Goal: Information Seeking & Learning: Learn about a topic

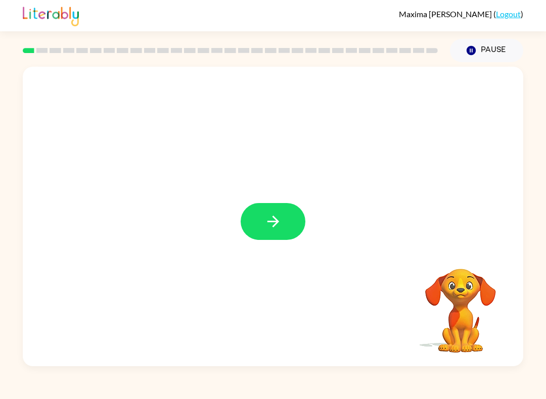
click at [265, 210] on button "button" at bounding box center [273, 221] width 65 height 37
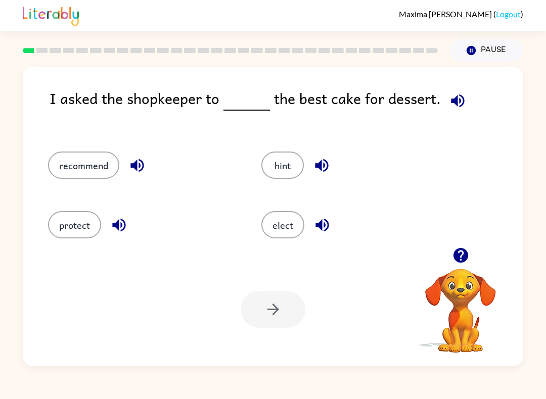
click at [470, 262] on button "button" at bounding box center [461, 256] width 26 height 26
click at [458, 250] on icon "button" at bounding box center [460, 255] width 15 height 15
click at [442, 265] on div at bounding box center [460, 256] width 101 height 26
click at [466, 265] on button "button" at bounding box center [461, 256] width 26 height 26
click at [453, 99] on icon "button" at bounding box center [457, 100] width 13 height 13
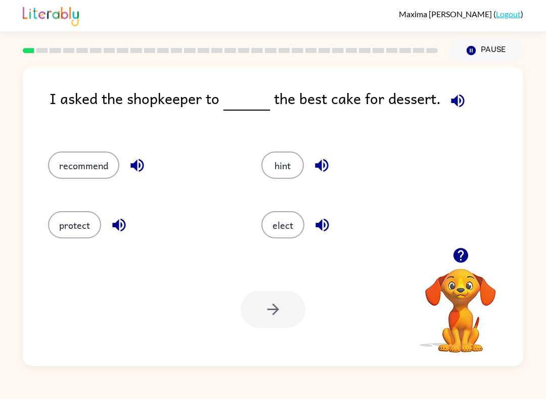
click at [464, 255] on icon "button" at bounding box center [460, 255] width 15 height 15
click at [463, 98] on icon "button" at bounding box center [458, 101] width 18 height 18
click at [455, 97] on icon "button" at bounding box center [458, 101] width 18 height 18
click at [136, 163] on icon "button" at bounding box center [136, 165] width 13 height 13
click at [118, 220] on icon "button" at bounding box center [119, 225] width 18 height 18
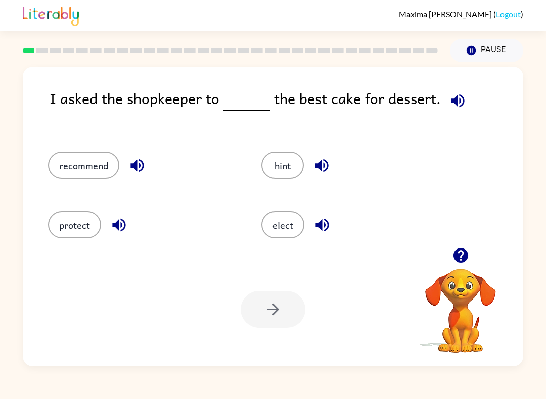
click at [323, 169] on icon "button" at bounding box center [322, 166] width 18 height 18
click at [332, 226] on button "button" at bounding box center [322, 225] width 26 height 26
click at [86, 157] on button "recommend" at bounding box center [83, 165] width 71 height 27
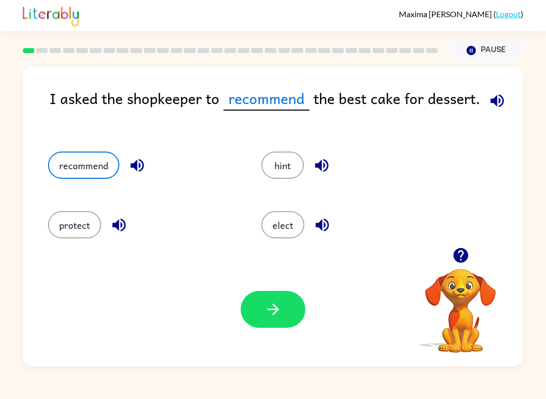
click at [491, 107] on icon "button" at bounding box center [497, 101] width 18 height 18
click at [269, 327] on button "button" at bounding box center [273, 309] width 65 height 37
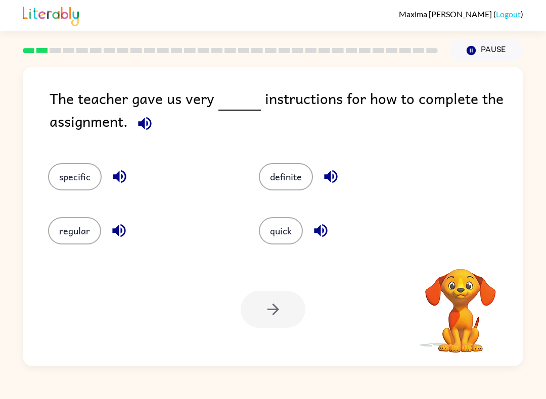
click at [133, 123] on button "button" at bounding box center [145, 124] width 26 height 26
click at [462, 251] on icon "button" at bounding box center [460, 255] width 15 height 15
click at [146, 125] on icon "button" at bounding box center [145, 124] width 18 height 18
click at [153, 123] on icon "button" at bounding box center [145, 124] width 18 height 18
click at [139, 130] on icon "button" at bounding box center [145, 124] width 18 height 18
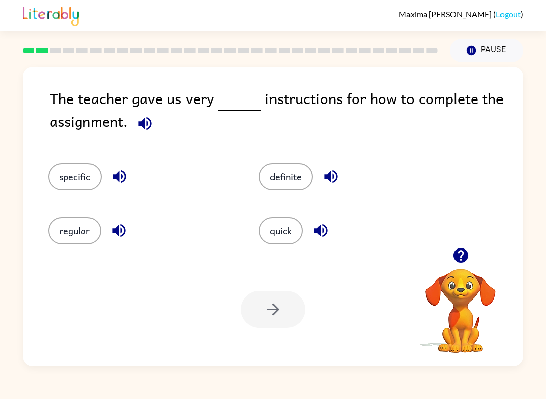
click at [130, 128] on span at bounding box center [143, 121] width 30 height 23
click at [143, 122] on icon "button" at bounding box center [144, 123] width 13 height 13
click at [145, 136] on button "button" at bounding box center [145, 124] width 26 height 26
click at [150, 142] on div "The teacher gave us very instructions for how to complete the assignment." at bounding box center [286, 115] width 473 height 56
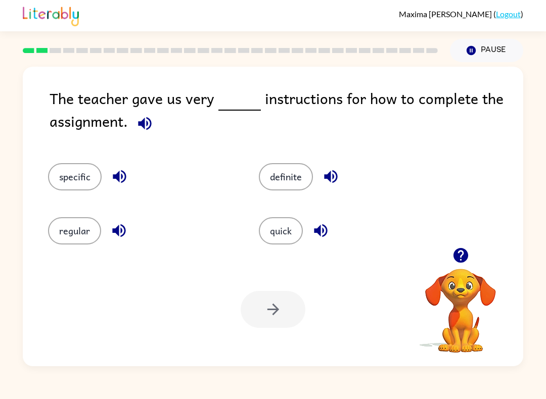
click at [137, 124] on icon "button" at bounding box center [145, 124] width 18 height 18
click at [139, 130] on icon "button" at bounding box center [145, 124] width 18 height 18
click at [146, 132] on icon "button" at bounding box center [145, 124] width 18 height 18
click at [152, 134] on button "button" at bounding box center [145, 124] width 26 height 26
click at [147, 112] on button "button" at bounding box center [145, 124] width 26 height 26
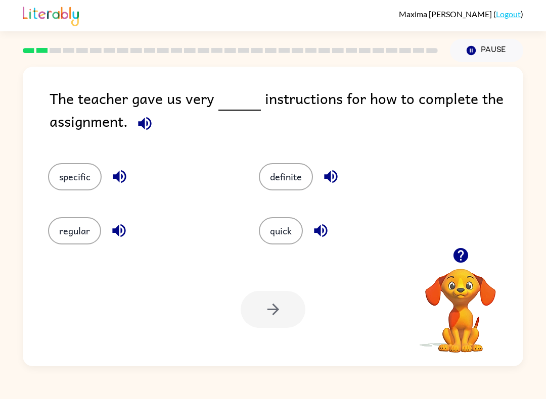
click at [132, 135] on div "The teacher gave us very instructions for how to complete the assignment." at bounding box center [286, 115] width 473 height 56
click at [135, 130] on button "button" at bounding box center [145, 124] width 26 height 26
click at [134, 130] on button "button" at bounding box center [145, 124] width 26 height 26
click at [147, 121] on icon "button" at bounding box center [145, 124] width 18 height 18
click at [460, 250] on icon "button" at bounding box center [460, 255] width 15 height 15
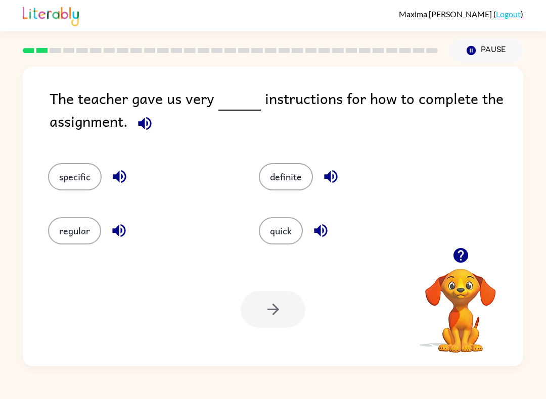
click at [470, 247] on button "button" at bounding box center [461, 256] width 26 height 26
click at [332, 177] on icon "button" at bounding box center [331, 177] width 18 height 18
click at [320, 237] on icon "button" at bounding box center [321, 231] width 18 height 18
click at [120, 179] on icon "button" at bounding box center [120, 177] width 18 height 18
click at [119, 242] on button "button" at bounding box center [119, 231] width 26 height 26
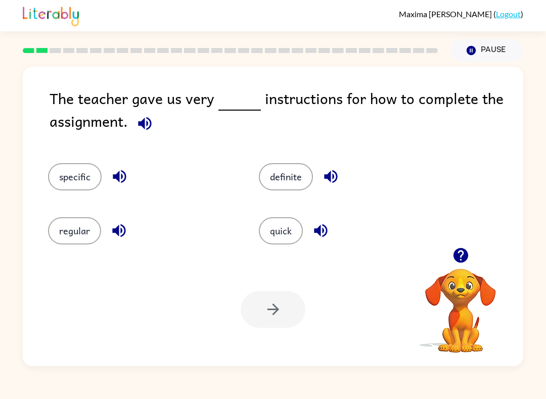
click at [122, 246] on div "regular" at bounding box center [134, 225] width 211 height 54
click at [80, 183] on button "specific" at bounding box center [75, 176] width 54 height 27
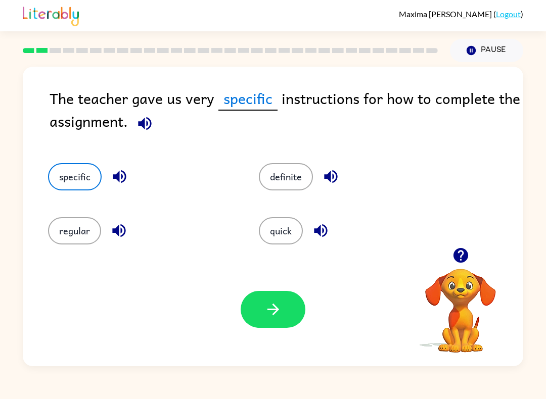
click at [283, 312] on button "button" at bounding box center [273, 309] width 65 height 37
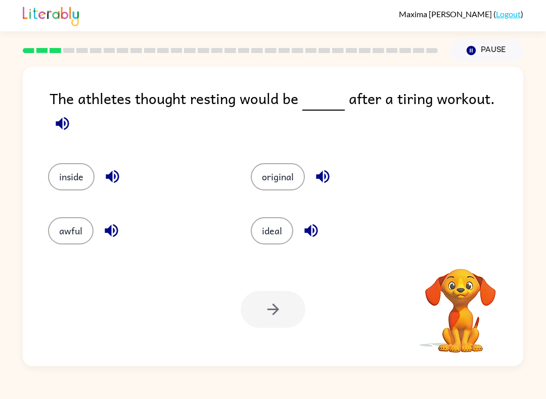
click at [71, 115] on icon "button" at bounding box center [63, 124] width 18 height 18
click at [69, 117] on icon "button" at bounding box center [62, 123] width 13 height 13
click at [71, 115] on icon "button" at bounding box center [63, 124] width 18 height 18
click at [313, 230] on icon "button" at bounding box center [311, 231] width 18 height 18
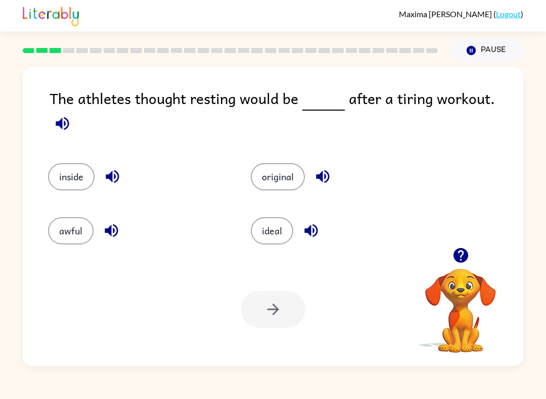
click at [331, 168] on icon "button" at bounding box center [323, 177] width 18 height 18
click at [125, 164] on button "button" at bounding box center [113, 177] width 26 height 26
click at [112, 222] on icon "button" at bounding box center [112, 231] width 18 height 18
click at [292, 169] on button "original" at bounding box center [278, 176] width 54 height 27
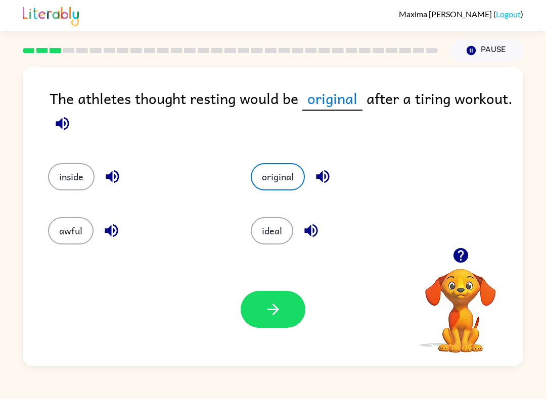
click at [266, 320] on button "button" at bounding box center [273, 309] width 65 height 37
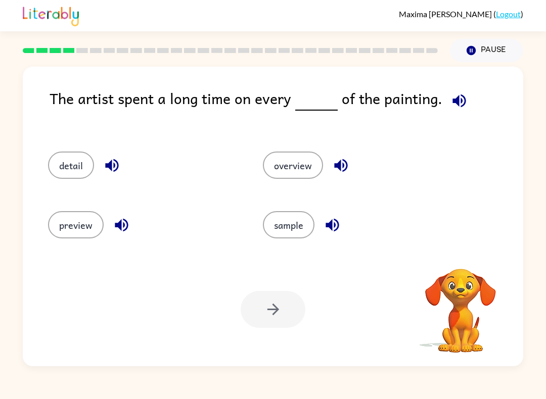
click at [444, 110] on span at bounding box center [457, 98] width 30 height 23
click at [459, 108] on icon "button" at bounding box center [459, 101] width 18 height 18
click at [331, 164] on button "button" at bounding box center [341, 166] width 26 height 26
click at [336, 237] on button "button" at bounding box center [332, 225] width 26 height 26
click at [462, 106] on icon "button" at bounding box center [459, 101] width 18 height 18
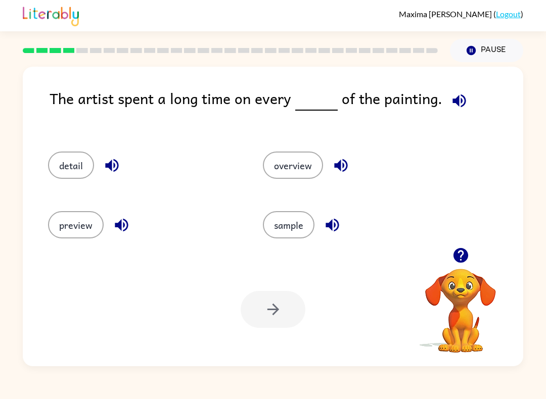
click at [337, 173] on icon "button" at bounding box center [341, 166] width 18 height 18
click at [340, 226] on icon "button" at bounding box center [332, 225] width 18 height 18
click at [123, 166] on button "button" at bounding box center [112, 166] width 26 height 26
click at [126, 228] on icon "button" at bounding box center [121, 225] width 13 height 13
click at [287, 239] on button "sample" at bounding box center [289, 224] width 52 height 27
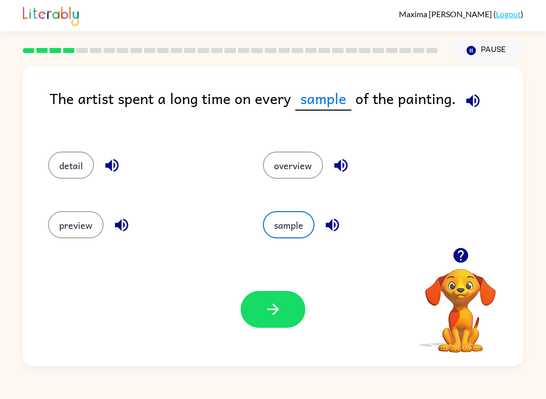
click at [272, 287] on div "Your browser must support playing .mp4 files to use Literably. Please try using…" at bounding box center [273, 310] width 500 height 114
click at [271, 286] on div "Your browser must support playing .mp4 files to use Literably. Please try using…" at bounding box center [273, 310] width 500 height 114
click at [286, 319] on button "button" at bounding box center [273, 309] width 65 height 37
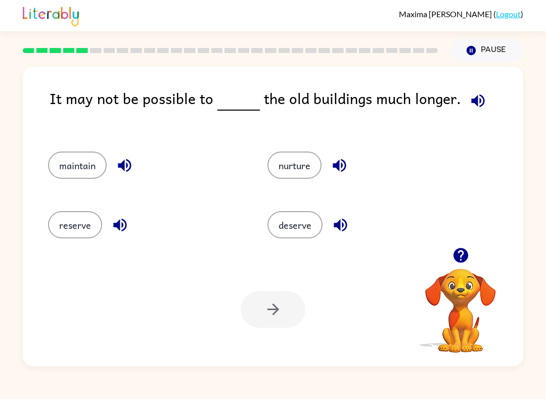
click at [341, 161] on icon "button" at bounding box center [339, 166] width 18 height 18
click at [473, 100] on icon "button" at bounding box center [478, 101] width 18 height 18
click at [471, 97] on icon "button" at bounding box center [478, 101] width 18 height 18
click at [458, 253] on icon "button" at bounding box center [461, 256] width 18 height 18
click at [459, 256] on icon "button" at bounding box center [460, 255] width 15 height 15
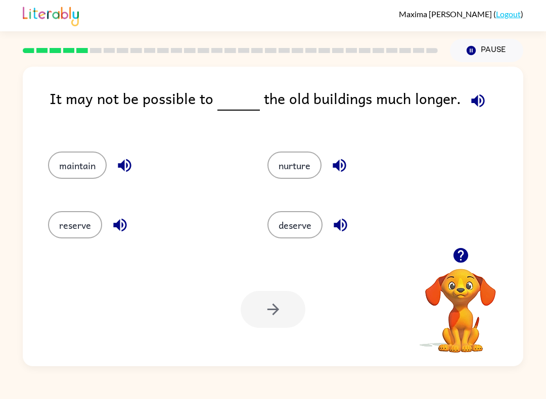
click at [457, 251] on icon "button" at bounding box center [460, 255] width 15 height 15
click at [489, 255] on div at bounding box center [460, 256] width 101 height 26
click at [468, 254] on icon "button" at bounding box center [461, 256] width 18 height 18
click at [335, 173] on icon "button" at bounding box center [339, 166] width 18 height 18
click at [343, 231] on icon "button" at bounding box center [340, 225] width 13 height 13
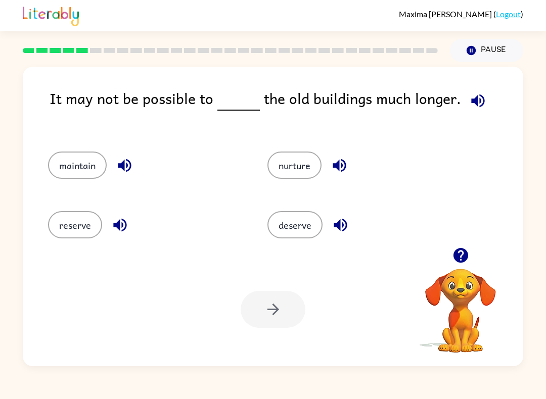
click at [471, 99] on icon "button" at bounding box center [477, 100] width 13 height 13
click at [124, 166] on icon "button" at bounding box center [124, 165] width 13 height 13
click at [131, 227] on button "button" at bounding box center [120, 225] width 26 height 26
click at [293, 223] on button "deserve" at bounding box center [294, 224] width 55 height 27
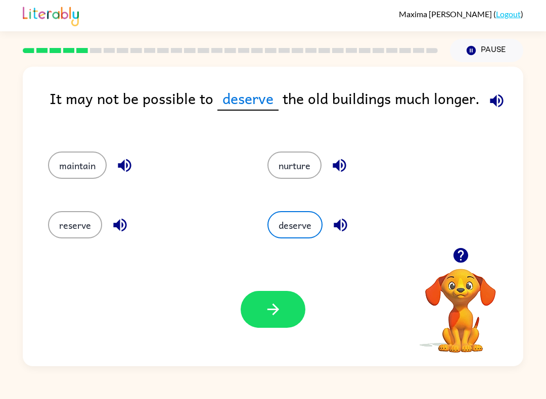
click at [289, 304] on button "button" at bounding box center [273, 309] width 65 height 37
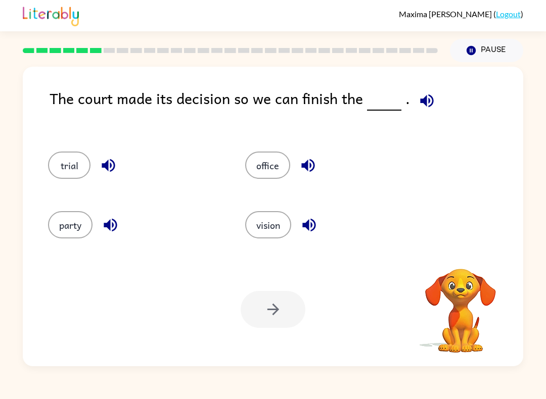
click at [417, 113] on button "button" at bounding box center [427, 101] width 26 height 26
click at [429, 99] on icon "button" at bounding box center [427, 101] width 18 height 18
click at [284, 158] on button "office" at bounding box center [267, 165] width 45 height 27
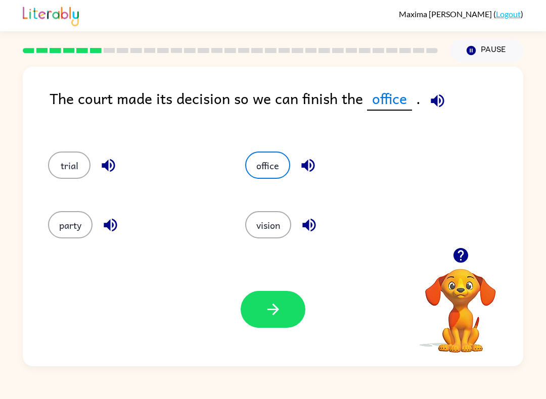
click at [282, 316] on button "button" at bounding box center [273, 309] width 65 height 37
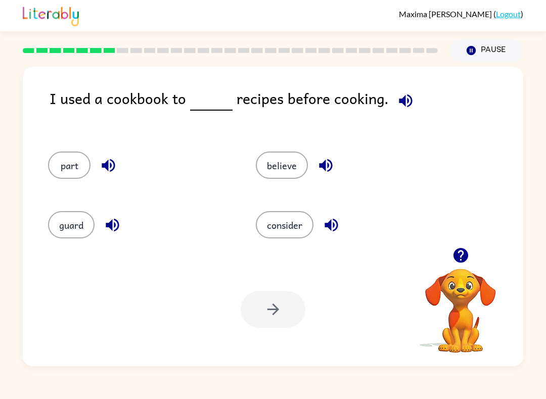
click at [399, 112] on button "button" at bounding box center [406, 101] width 26 height 26
click at [395, 90] on button "button" at bounding box center [406, 101] width 26 height 26
click at [407, 107] on icon "button" at bounding box center [406, 101] width 18 height 18
click at [403, 111] on button "button" at bounding box center [406, 101] width 26 height 26
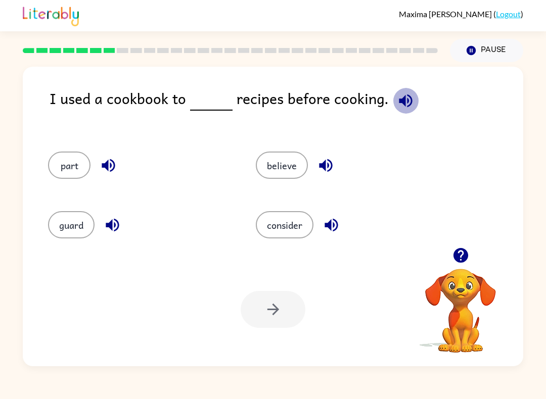
click at [400, 102] on icon "button" at bounding box center [405, 100] width 13 height 13
click at [410, 102] on button "button" at bounding box center [406, 101] width 26 height 26
click at [119, 169] on button "button" at bounding box center [109, 166] width 26 height 26
click at [113, 231] on icon "button" at bounding box center [113, 225] width 18 height 18
click at [365, 156] on div "believe" at bounding box center [348, 165] width 184 height 27
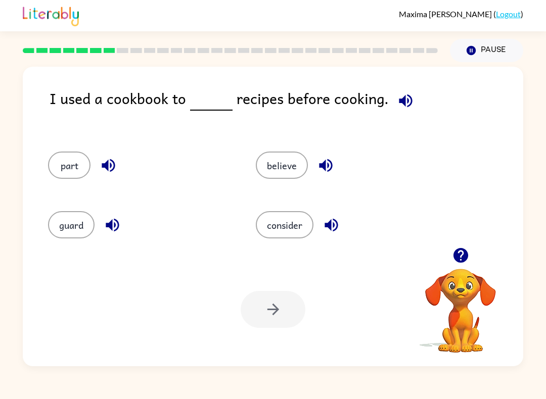
click at [327, 165] on icon "button" at bounding box center [325, 165] width 13 height 13
click at [330, 228] on icon "button" at bounding box center [330, 225] width 13 height 13
click at [69, 173] on button "part" at bounding box center [69, 165] width 42 height 27
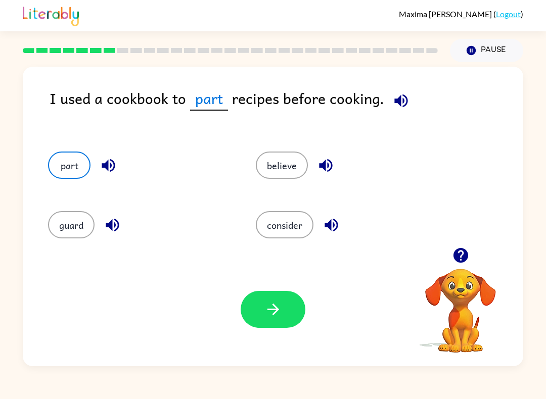
click at [400, 107] on icon "button" at bounding box center [400, 100] width 13 height 13
click at [401, 102] on icon "button" at bounding box center [400, 100] width 13 height 13
click at [405, 97] on icon "button" at bounding box center [401, 101] width 18 height 18
click at [401, 103] on icon "button" at bounding box center [400, 100] width 13 height 13
click at [392, 105] on icon "button" at bounding box center [401, 101] width 18 height 18
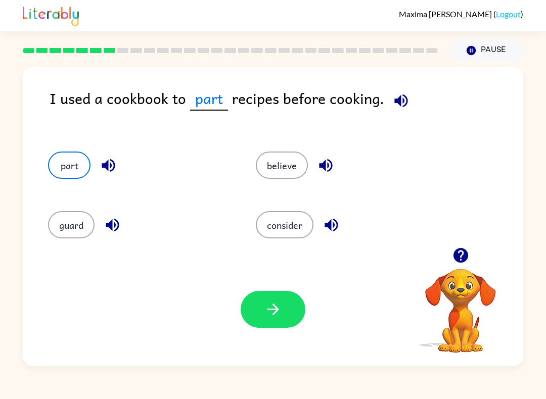
click at [295, 294] on button "button" at bounding box center [273, 309] width 65 height 37
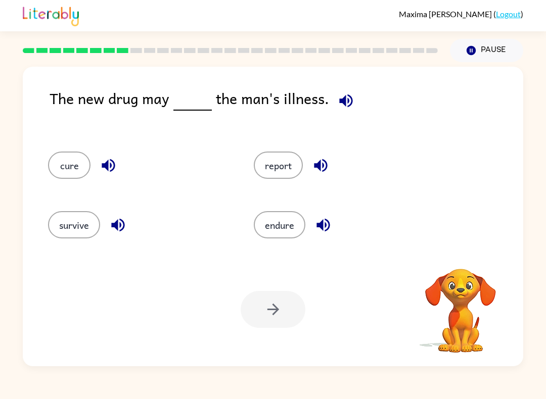
click at [333, 106] on button "button" at bounding box center [346, 101] width 26 height 26
click at [472, 259] on button "button" at bounding box center [461, 256] width 26 height 26
click at [339, 104] on icon "button" at bounding box center [346, 101] width 18 height 18
click at [82, 164] on button "cure" at bounding box center [69, 165] width 42 height 27
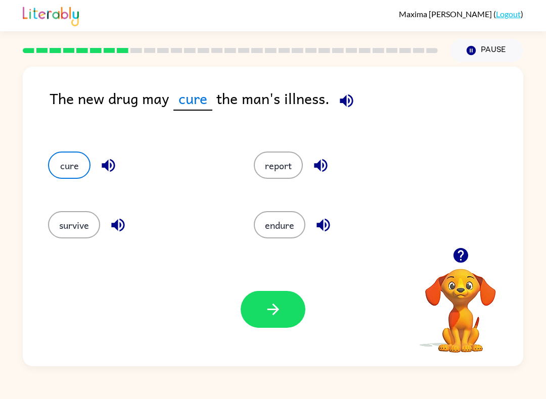
click at [114, 167] on icon "button" at bounding box center [108, 165] width 13 height 13
click at [64, 165] on button "cure" at bounding box center [69, 165] width 42 height 27
click at [87, 231] on button "survive" at bounding box center [74, 224] width 52 height 27
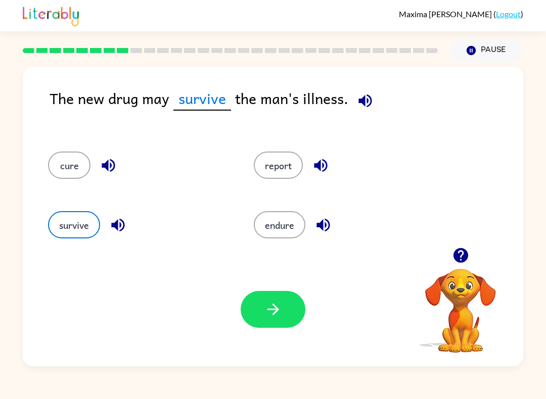
click at [160, 201] on div "survive" at bounding box center [132, 222] width 206 height 60
click at [287, 229] on button "endure" at bounding box center [280, 224] width 52 height 27
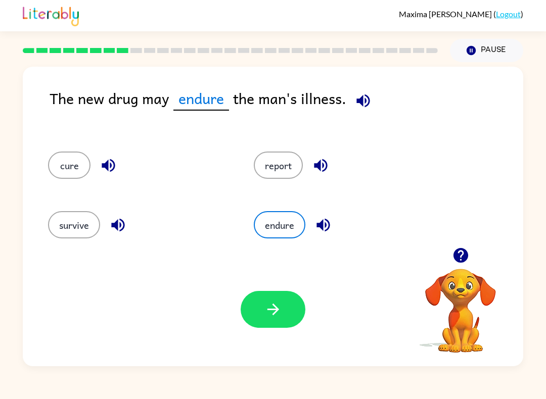
click at [181, 207] on div "survive" at bounding box center [132, 222] width 206 height 60
click at [255, 235] on div "endure" at bounding box center [345, 224] width 182 height 27
click at [260, 221] on button "endure" at bounding box center [280, 224] width 52 height 27
click at [192, 209] on div "survive" at bounding box center [132, 222] width 206 height 60
click at [278, 324] on button "button" at bounding box center [273, 309] width 65 height 37
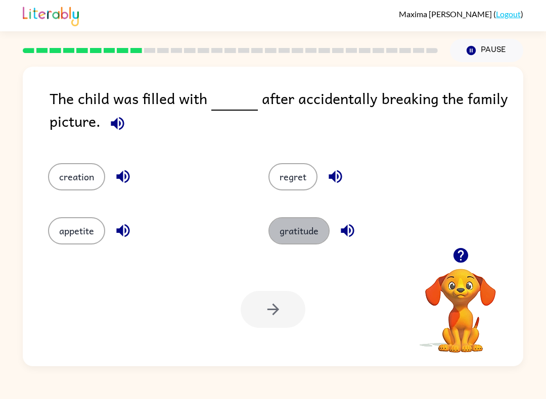
click at [302, 226] on button "gratitude" at bounding box center [298, 230] width 61 height 27
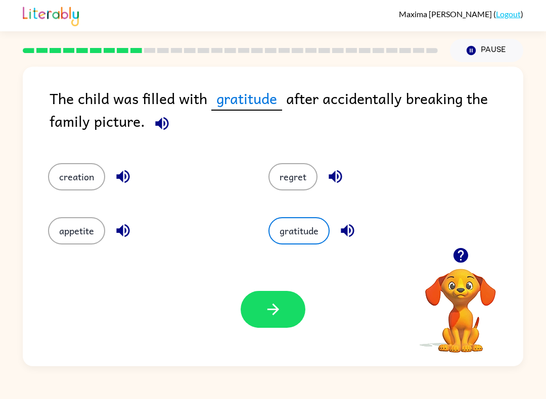
click at [278, 307] on icon "button" at bounding box center [273, 310] width 18 height 18
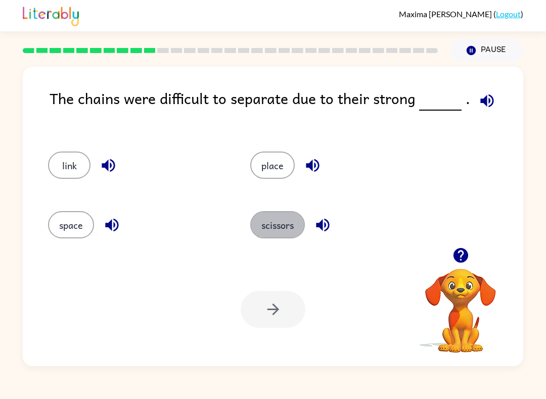
click at [278, 238] on button "scissors" at bounding box center [277, 224] width 55 height 27
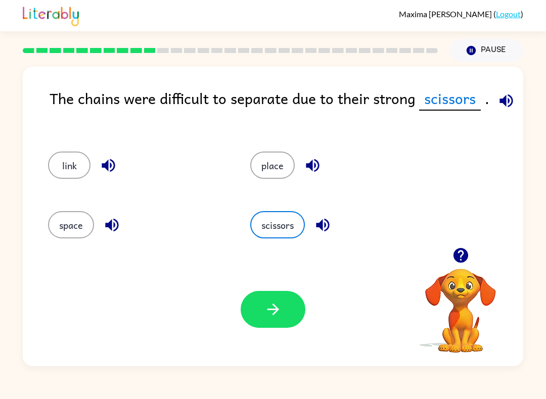
click at [269, 314] on icon "button" at bounding box center [273, 310] width 18 height 18
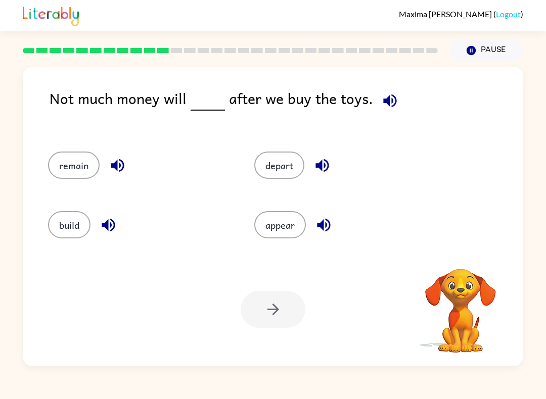
click at [389, 94] on icon "button" at bounding box center [390, 101] width 18 height 18
click at [79, 226] on button "build" at bounding box center [69, 224] width 42 height 27
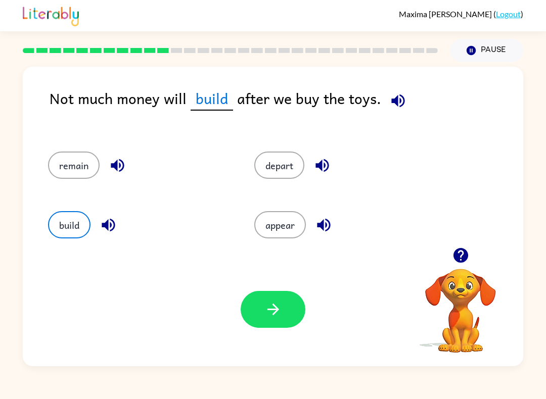
click at [276, 316] on icon "button" at bounding box center [273, 310] width 18 height 18
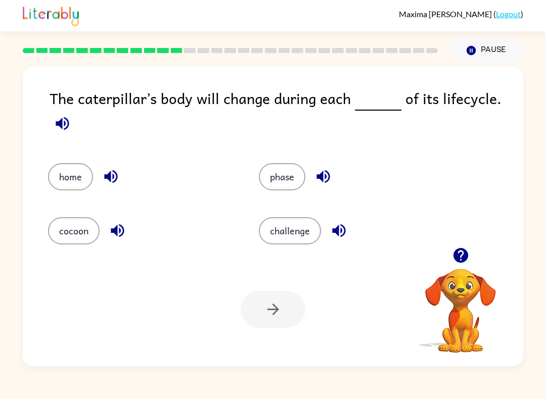
click at [59, 125] on icon "button" at bounding box center [62, 123] width 13 height 13
click at [67, 134] on button "button" at bounding box center [63, 124] width 26 height 26
click at [72, 180] on button "home" at bounding box center [70, 176] width 45 height 27
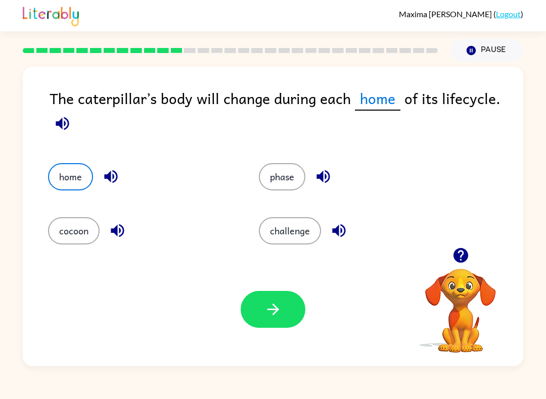
click at [279, 319] on button "button" at bounding box center [273, 309] width 65 height 37
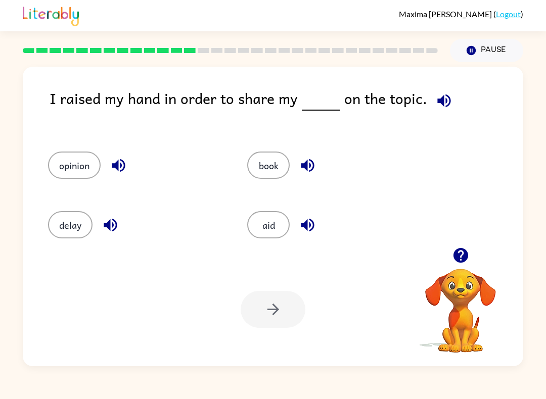
click at [259, 234] on button "aid" at bounding box center [268, 224] width 42 height 27
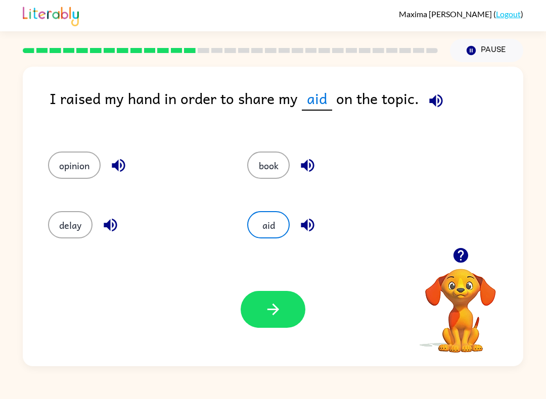
click at [276, 314] on icon "button" at bounding box center [273, 310] width 18 height 18
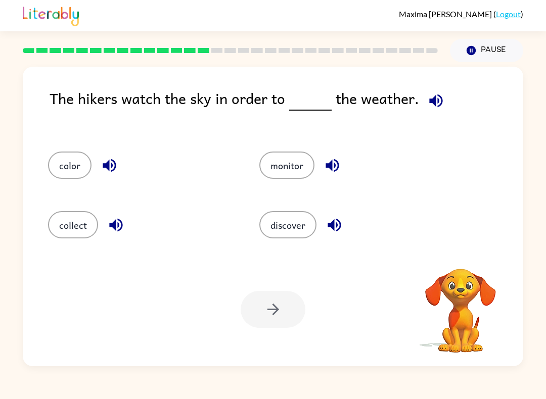
click at [276, 233] on button "discover" at bounding box center [287, 224] width 57 height 27
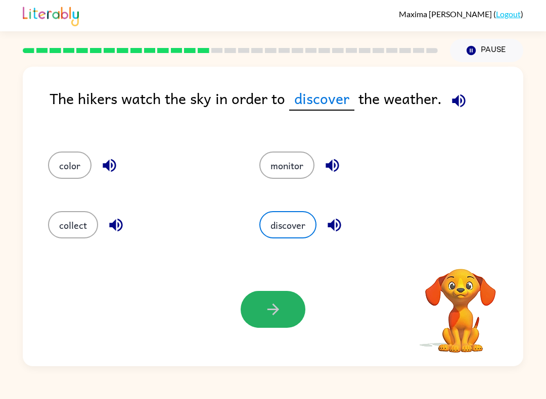
click at [265, 321] on button "button" at bounding box center [273, 309] width 65 height 37
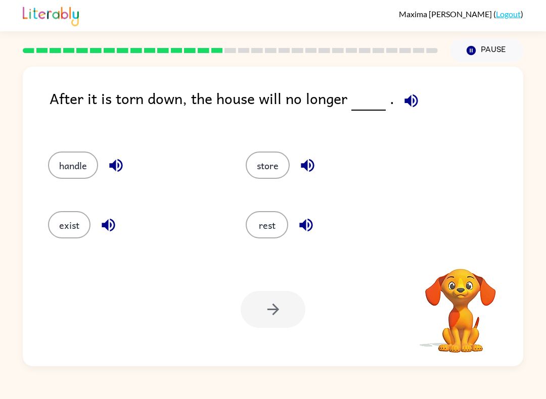
click at [69, 190] on div "handle" at bounding box center [128, 162] width 198 height 60
click at [71, 164] on button "handle" at bounding box center [73, 165] width 50 height 27
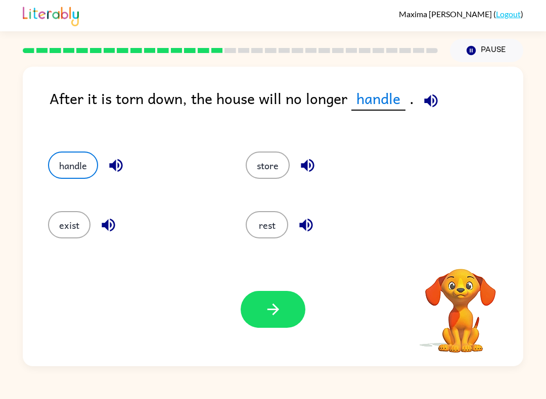
click at [279, 344] on div "Your browser must support playing .mp4 files to use Literably. Please try using…" at bounding box center [273, 310] width 500 height 114
click at [265, 319] on button "button" at bounding box center [273, 309] width 65 height 37
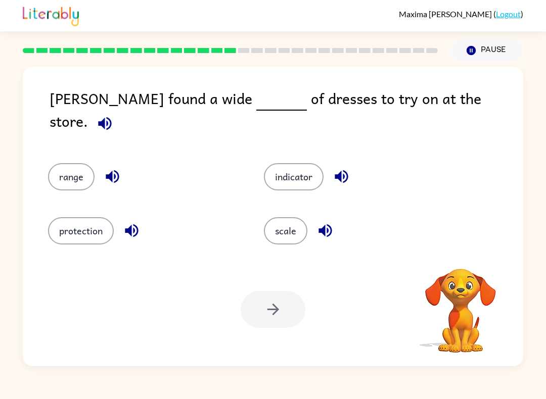
click at [65, 219] on button "protection" at bounding box center [81, 230] width 66 height 27
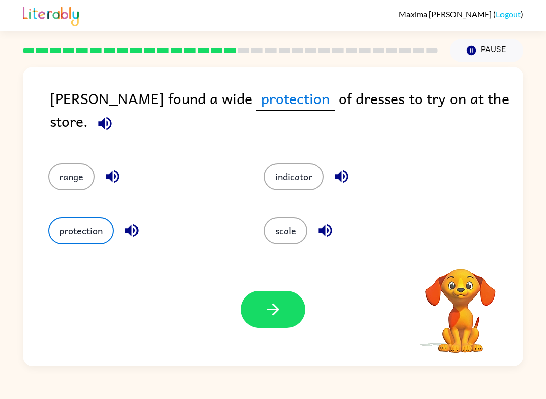
click at [283, 337] on div "Your browser must support playing .mp4 files to use Literably. Please try using…" at bounding box center [273, 310] width 500 height 114
click at [265, 315] on icon "button" at bounding box center [273, 310] width 18 height 18
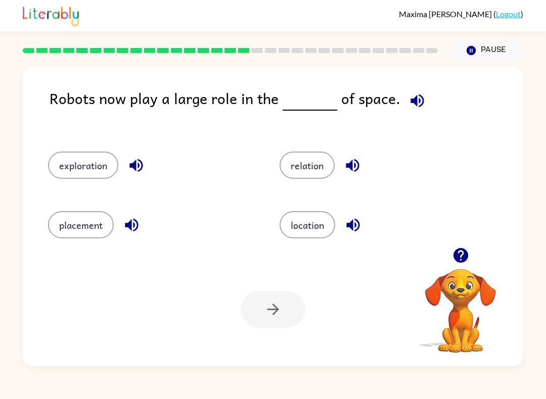
click at [410, 100] on icon "button" at bounding box center [416, 100] width 13 height 13
click at [130, 164] on icon "button" at bounding box center [136, 166] width 18 height 18
click at [136, 226] on icon "button" at bounding box center [132, 225] width 18 height 18
click at [357, 169] on icon "button" at bounding box center [353, 166] width 18 height 18
click at [359, 221] on icon "button" at bounding box center [353, 225] width 18 height 18
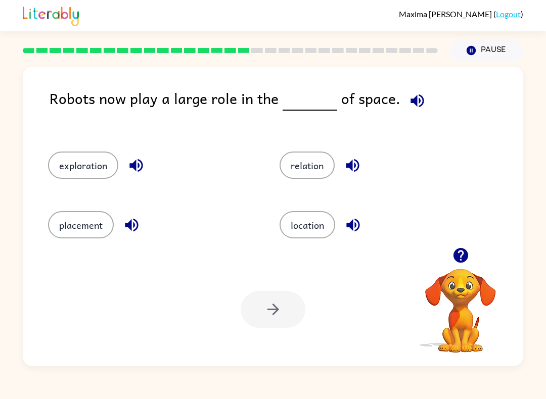
click at [316, 235] on button "location" at bounding box center [307, 224] width 56 height 27
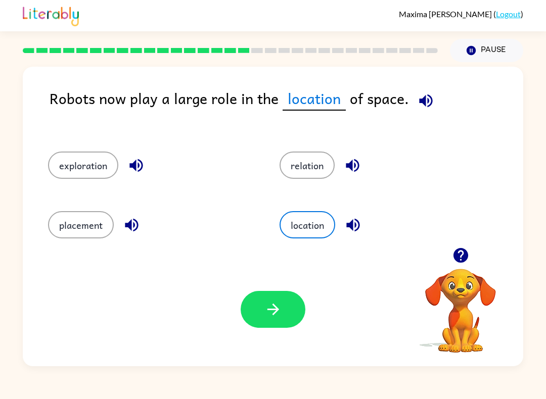
click at [273, 328] on button "button" at bounding box center [273, 309] width 65 height 37
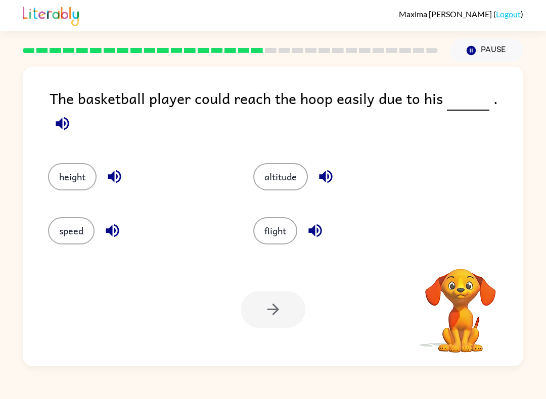
click at [64, 167] on button "height" at bounding box center [72, 176] width 49 height 27
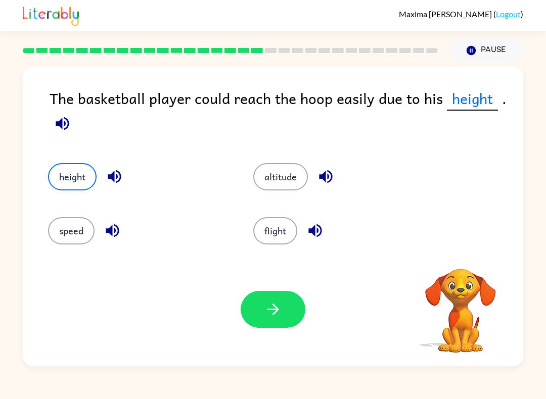
click at [260, 306] on button "button" at bounding box center [273, 309] width 65 height 37
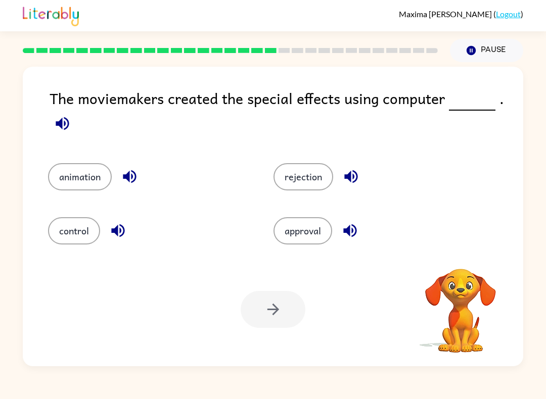
click at [60, 221] on button "control" at bounding box center [74, 230] width 52 height 27
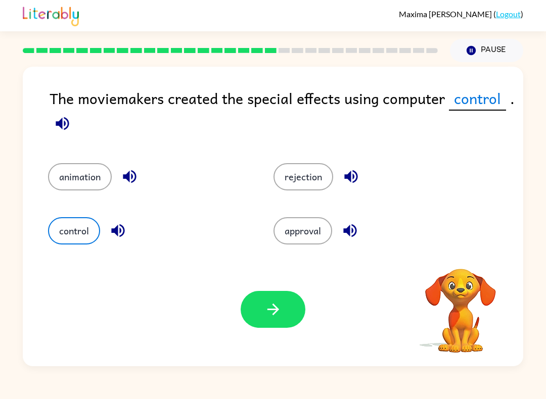
click at [274, 334] on div "Your browser must support playing .mp4 files to use Literably. Please try using…" at bounding box center [273, 310] width 500 height 114
click at [283, 314] on button "button" at bounding box center [273, 309] width 65 height 37
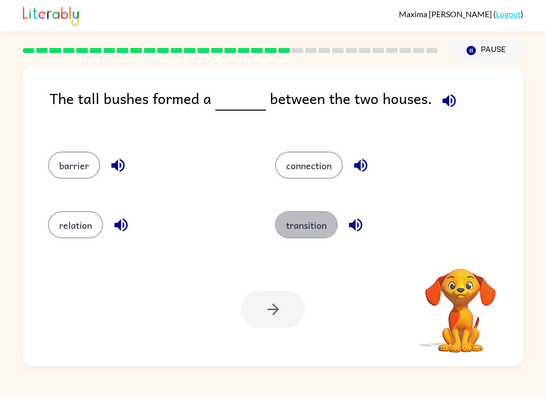
click at [281, 226] on button "transition" at bounding box center [306, 224] width 63 height 27
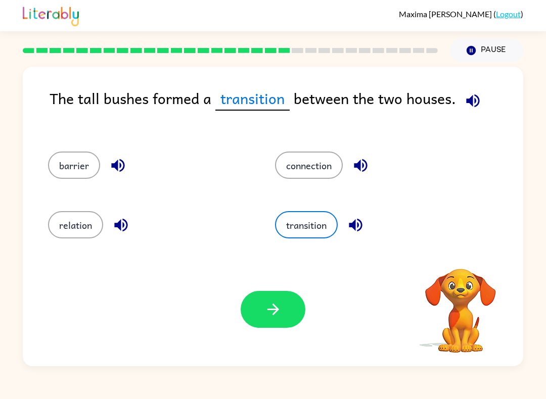
click at [273, 322] on button "button" at bounding box center [273, 309] width 65 height 37
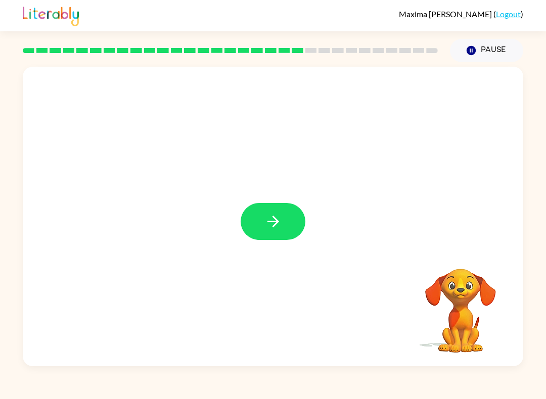
click at [282, 229] on button "button" at bounding box center [273, 221] width 65 height 37
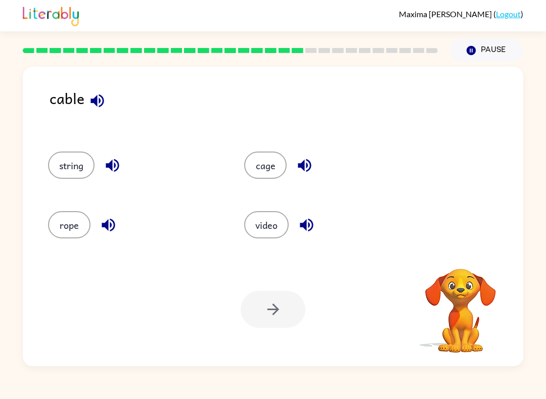
click at [91, 103] on icon "button" at bounding box center [96, 100] width 13 height 13
click at [92, 99] on icon "button" at bounding box center [97, 101] width 18 height 18
click at [299, 164] on icon "button" at bounding box center [304, 165] width 13 height 13
click at [313, 224] on icon "button" at bounding box center [306, 225] width 13 height 13
click at [104, 232] on icon "button" at bounding box center [109, 225] width 18 height 18
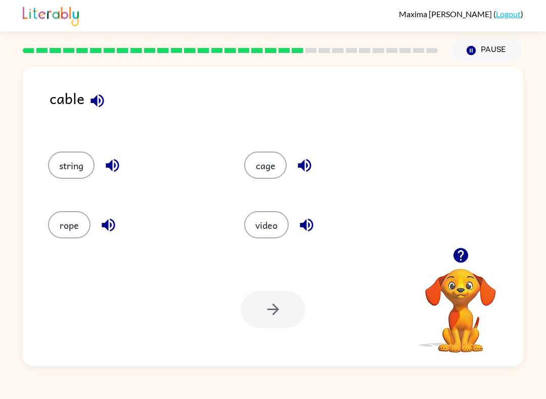
click at [116, 165] on icon "button" at bounding box center [112, 165] width 13 height 13
click at [275, 166] on button "cage" at bounding box center [265, 165] width 42 height 27
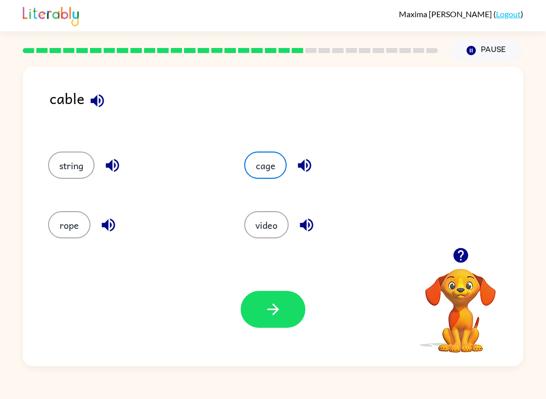
click at [273, 319] on button "button" at bounding box center [273, 309] width 65 height 37
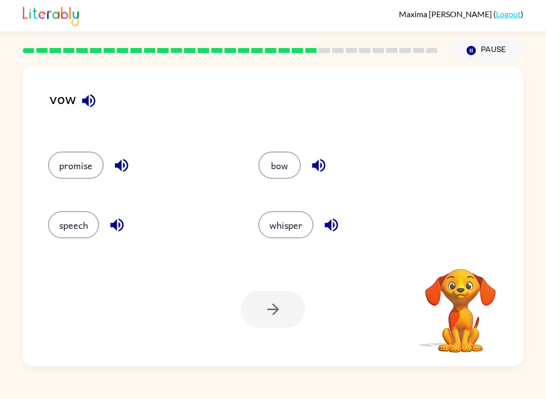
click at [91, 98] on icon "button" at bounding box center [89, 101] width 18 height 18
click at [88, 103] on icon "button" at bounding box center [88, 100] width 13 height 13
click at [96, 103] on icon "button" at bounding box center [89, 101] width 18 height 18
click at [319, 161] on icon "button" at bounding box center [319, 166] width 18 height 18
click at [340, 225] on icon "button" at bounding box center [331, 225] width 18 height 18
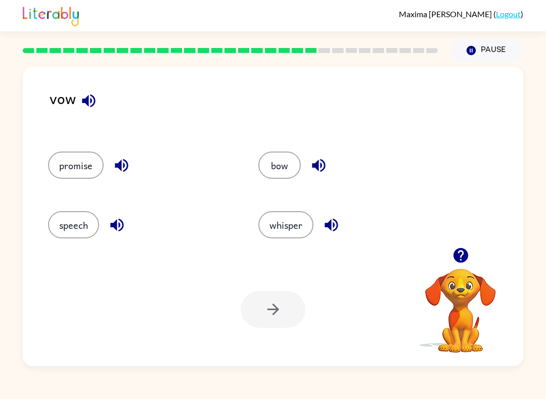
click at [109, 227] on icon "button" at bounding box center [117, 225] width 18 height 18
click at [132, 167] on button "button" at bounding box center [122, 166] width 26 height 26
click at [277, 165] on button "bow" at bounding box center [279, 165] width 42 height 27
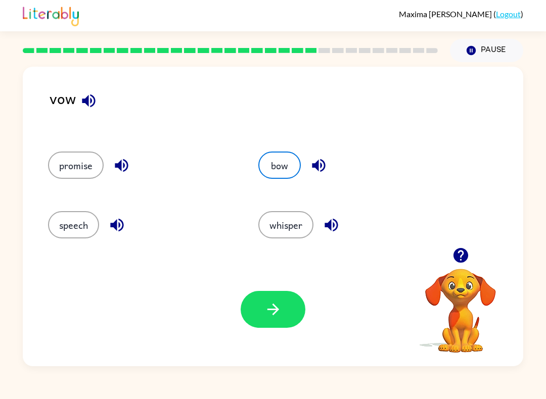
click at [272, 318] on icon "button" at bounding box center [273, 310] width 18 height 18
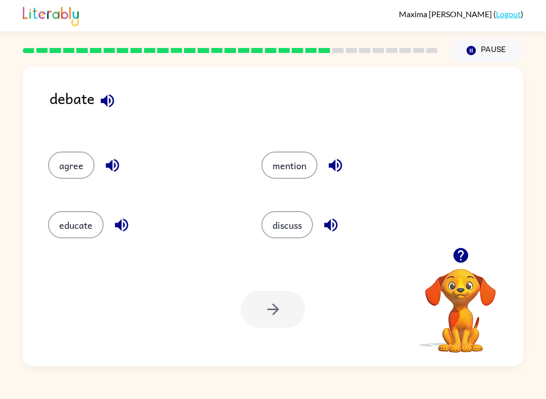
click at [109, 103] on icon "button" at bounding box center [107, 100] width 13 height 13
click at [104, 171] on icon "button" at bounding box center [113, 166] width 18 height 18
click at [133, 222] on button "button" at bounding box center [122, 225] width 26 height 26
click at [335, 166] on icon "button" at bounding box center [334, 165] width 13 height 13
click at [118, 99] on button "button" at bounding box center [107, 101] width 26 height 26
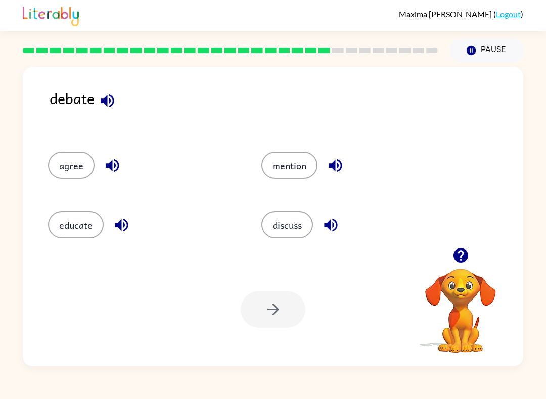
click at [111, 165] on icon "button" at bounding box center [112, 165] width 13 height 13
click at [118, 229] on icon "button" at bounding box center [122, 225] width 18 height 18
click at [338, 162] on icon "button" at bounding box center [335, 166] width 18 height 18
click at [333, 220] on icon "button" at bounding box center [331, 225] width 18 height 18
click at [73, 167] on button "agree" at bounding box center [71, 165] width 46 height 27
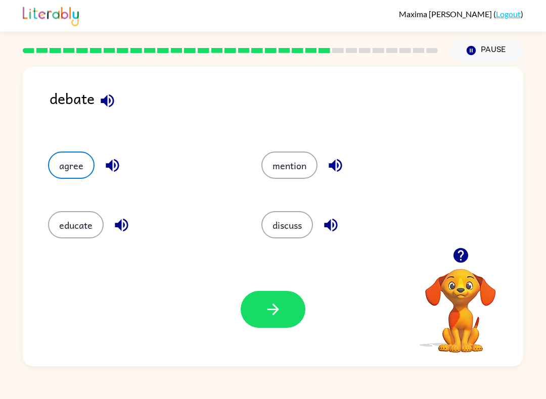
click at [269, 310] on icon "button" at bounding box center [273, 310] width 12 height 12
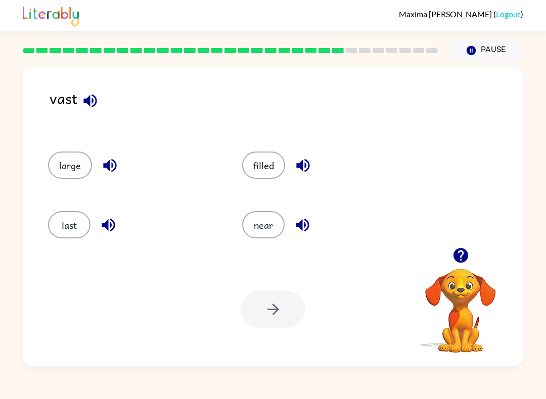
click at [90, 102] on icon "button" at bounding box center [90, 101] width 18 height 18
click at [303, 164] on icon "button" at bounding box center [303, 166] width 18 height 18
click at [308, 230] on icon "button" at bounding box center [303, 225] width 18 height 18
click at [110, 220] on icon "button" at bounding box center [108, 225] width 13 height 13
click at [105, 163] on icon "button" at bounding box center [110, 166] width 18 height 18
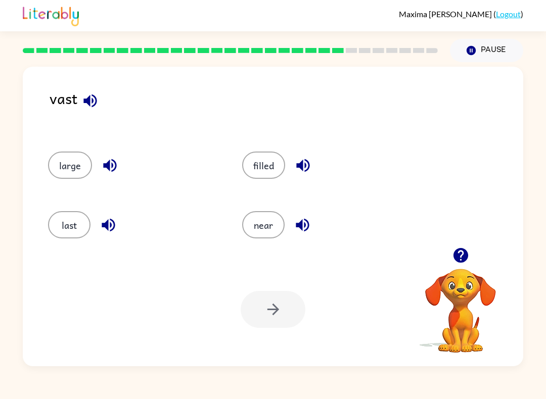
click at [80, 170] on button "large" at bounding box center [70, 165] width 44 height 27
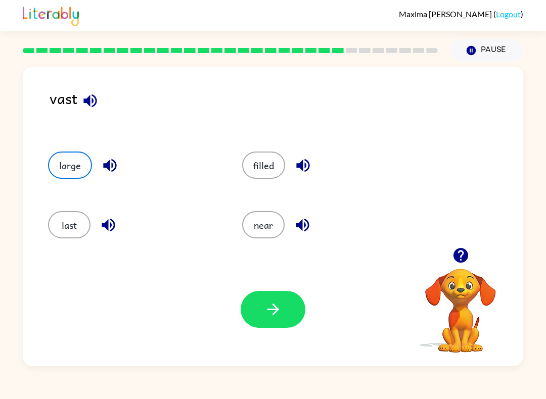
click at [283, 311] on button "button" at bounding box center [273, 309] width 65 height 37
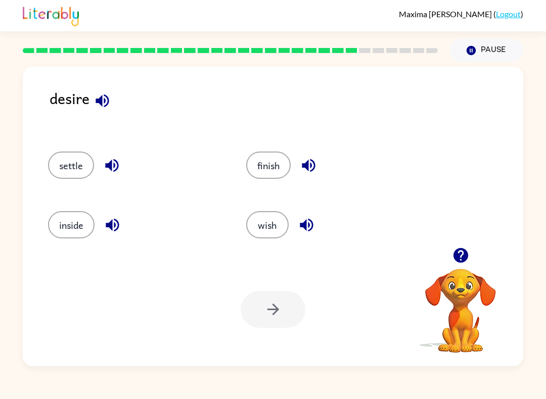
click at [105, 99] on icon "button" at bounding box center [102, 101] width 18 height 18
click at [113, 173] on icon "button" at bounding box center [112, 166] width 18 height 18
click at [113, 226] on icon "button" at bounding box center [113, 225] width 18 height 18
click at [314, 164] on icon "button" at bounding box center [308, 165] width 13 height 13
click at [316, 227] on button "button" at bounding box center [307, 225] width 26 height 26
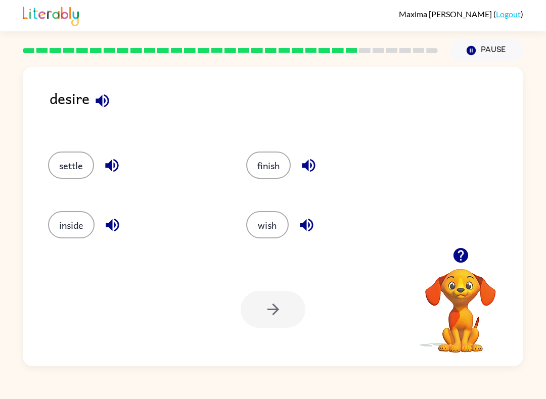
click at [276, 221] on button "wish" at bounding box center [267, 224] width 42 height 27
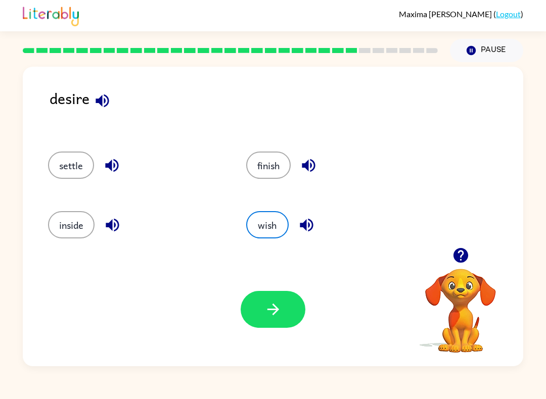
click at [267, 321] on button "button" at bounding box center [273, 309] width 65 height 37
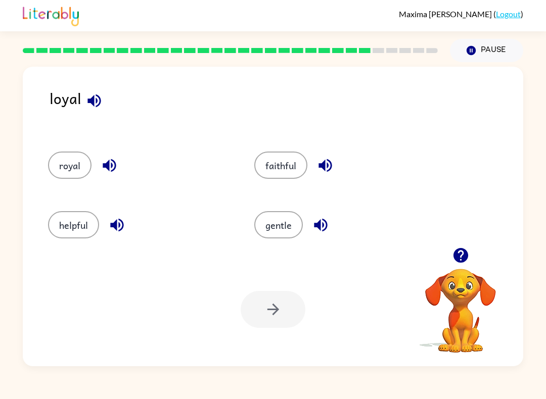
click at [87, 103] on icon "button" at bounding box center [93, 100] width 13 height 13
click at [323, 174] on icon "button" at bounding box center [325, 166] width 18 height 18
click at [321, 234] on icon "button" at bounding box center [321, 225] width 18 height 18
click at [122, 223] on icon "button" at bounding box center [116, 225] width 13 height 13
click at [109, 178] on button "button" at bounding box center [110, 166] width 26 height 26
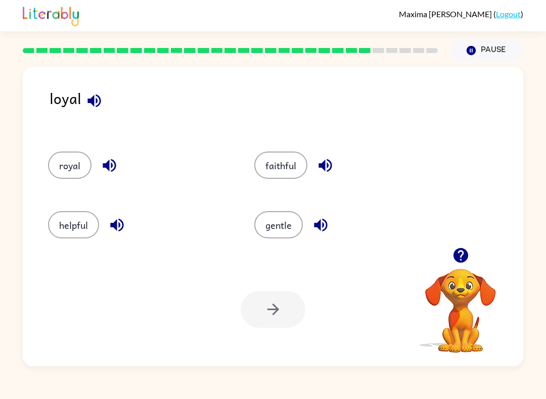
click at [70, 172] on button "royal" at bounding box center [69, 165] width 43 height 27
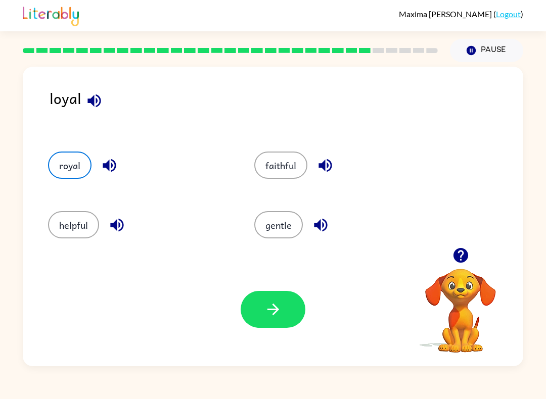
click at [276, 305] on icon "button" at bounding box center [273, 310] width 18 height 18
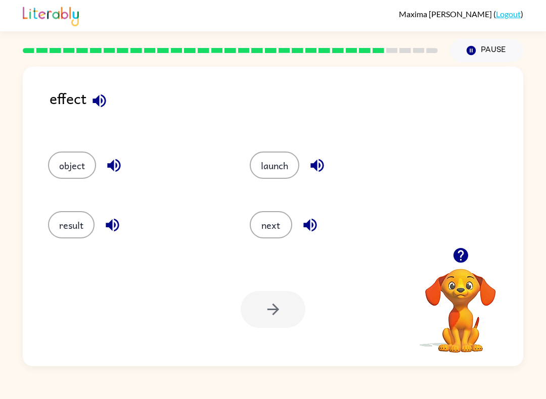
click at [96, 101] on icon "button" at bounding box center [98, 100] width 13 height 13
click at [317, 165] on icon "button" at bounding box center [316, 165] width 13 height 13
click at [318, 233] on icon "button" at bounding box center [310, 225] width 18 height 18
click at [114, 245] on div "result" at bounding box center [130, 222] width 202 height 60
click at [109, 237] on button "button" at bounding box center [113, 225] width 26 height 26
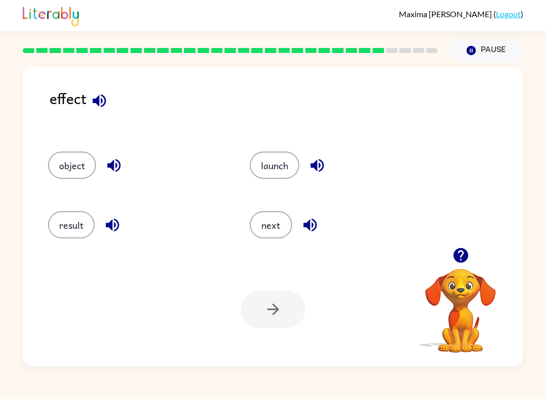
click at [106, 160] on icon "button" at bounding box center [114, 166] width 18 height 18
click at [287, 174] on button "launch" at bounding box center [275, 165] width 50 height 27
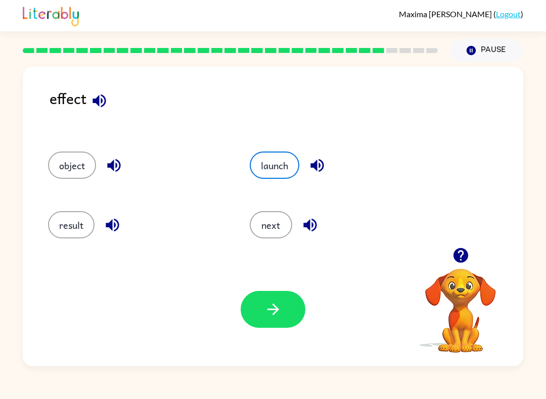
click at [288, 322] on button "button" at bounding box center [273, 309] width 65 height 37
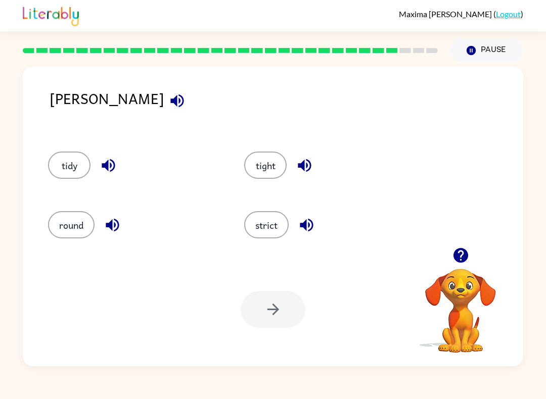
click at [164, 99] on button "button" at bounding box center [177, 101] width 26 height 26
click at [115, 176] on button "button" at bounding box center [109, 166] width 26 height 26
click at [107, 224] on icon "button" at bounding box center [112, 225] width 13 height 13
click at [310, 176] on button "button" at bounding box center [305, 166] width 26 height 26
click at [316, 235] on button "button" at bounding box center [307, 225] width 26 height 26
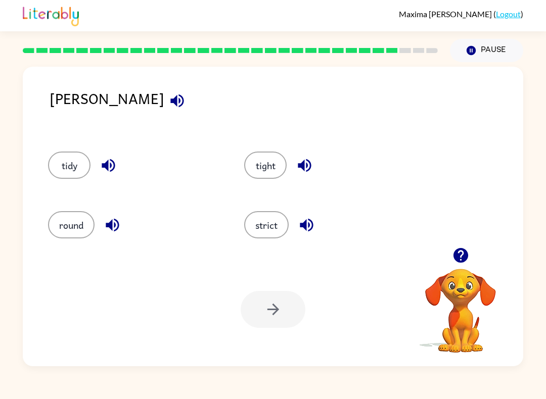
click at [170, 98] on icon "button" at bounding box center [176, 100] width 13 height 13
click at [286, 168] on button "tight" at bounding box center [265, 165] width 42 height 27
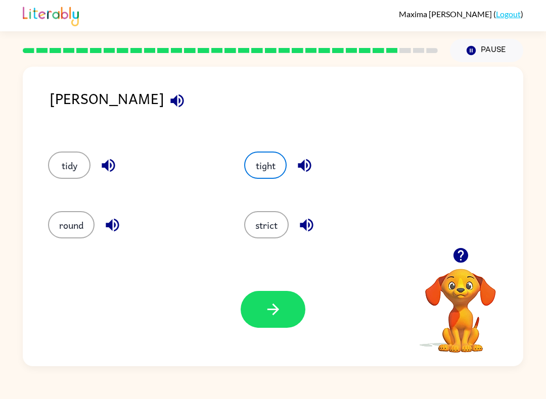
click at [306, 174] on icon "button" at bounding box center [305, 166] width 18 height 18
click at [102, 178] on div "tidy" at bounding box center [134, 165] width 173 height 27
click at [107, 162] on icon "button" at bounding box center [109, 166] width 18 height 18
click at [109, 227] on icon "button" at bounding box center [112, 225] width 13 height 13
click at [313, 231] on icon "button" at bounding box center [307, 225] width 18 height 18
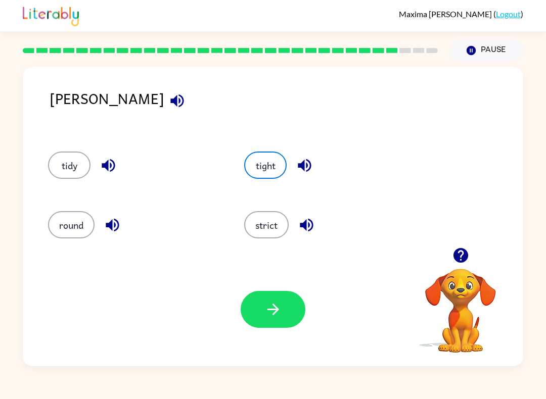
click at [313, 174] on icon "button" at bounding box center [305, 166] width 18 height 18
click at [307, 172] on icon "button" at bounding box center [304, 165] width 13 height 13
click at [304, 168] on icon "button" at bounding box center [304, 165] width 13 height 13
click at [331, 161] on div "tight" at bounding box center [330, 165] width 173 height 27
click at [331, 160] on div "tight" at bounding box center [330, 165] width 173 height 27
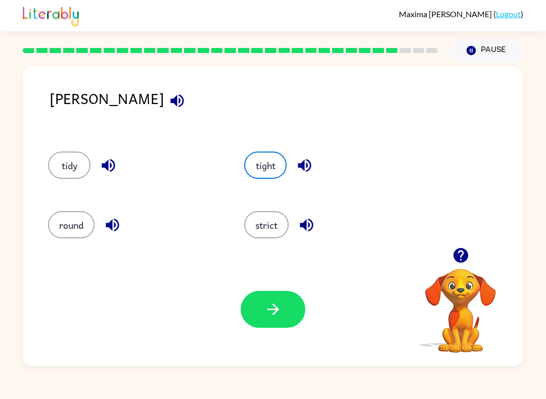
click at [321, 162] on div "tight" at bounding box center [330, 165] width 173 height 27
click at [298, 168] on icon "button" at bounding box center [305, 166] width 18 height 18
click at [306, 165] on icon "button" at bounding box center [305, 166] width 18 height 18
click at [101, 169] on icon "button" at bounding box center [109, 166] width 18 height 18
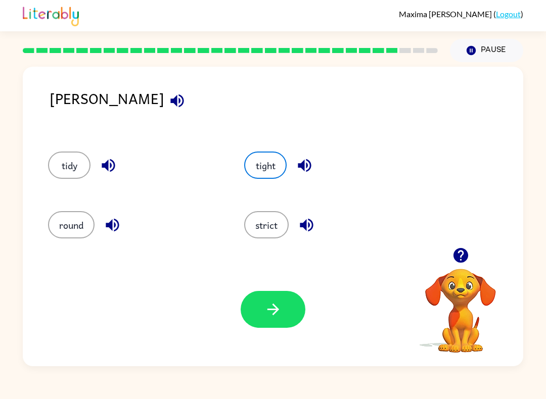
click at [313, 169] on icon "button" at bounding box center [305, 166] width 18 height 18
click at [108, 173] on icon "button" at bounding box center [109, 166] width 18 height 18
click at [314, 170] on button "button" at bounding box center [305, 166] width 26 height 26
click at [316, 162] on button "button" at bounding box center [305, 166] width 26 height 26
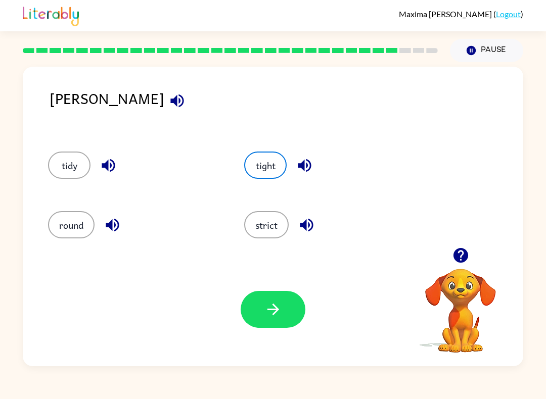
click at [313, 165] on icon "button" at bounding box center [305, 166] width 18 height 18
click at [313, 164] on icon "button" at bounding box center [305, 166] width 18 height 18
click at [309, 164] on icon "button" at bounding box center [305, 166] width 18 height 18
click at [302, 160] on icon "button" at bounding box center [305, 166] width 18 height 18
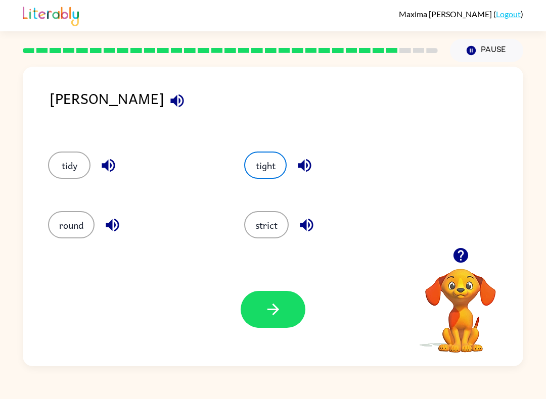
click at [302, 160] on icon "button" at bounding box center [305, 166] width 18 height 18
click at [307, 160] on icon "button" at bounding box center [304, 165] width 13 height 13
click at [306, 160] on icon "button" at bounding box center [305, 166] width 18 height 18
click at [308, 169] on icon "button" at bounding box center [305, 166] width 18 height 18
click at [307, 169] on icon "button" at bounding box center [305, 166] width 18 height 18
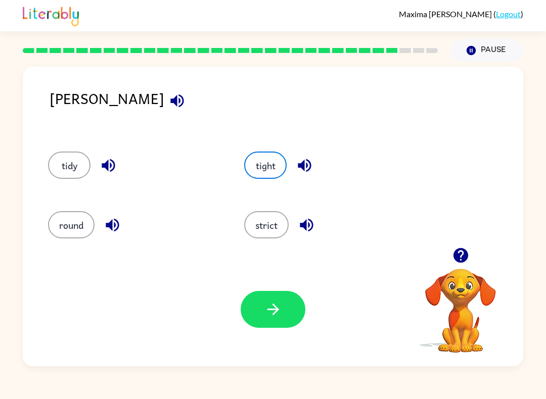
click at [295, 172] on button "button" at bounding box center [305, 166] width 26 height 26
click at [297, 156] on button "button" at bounding box center [305, 166] width 26 height 26
click at [307, 177] on button "button" at bounding box center [305, 166] width 26 height 26
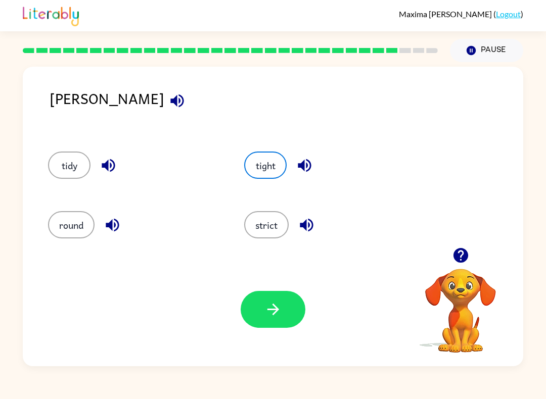
click at [307, 176] on button "button" at bounding box center [305, 166] width 26 height 26
click at [310, 161] on icon "button" at bounding box center [305, 166] width 18 height 18
click at [297, 164] on icon "button" at bounding box center [305, 166] width 18 height 18
click at [297, 163] on icon "button" at bounding box center [305, 166] width 18 height 18
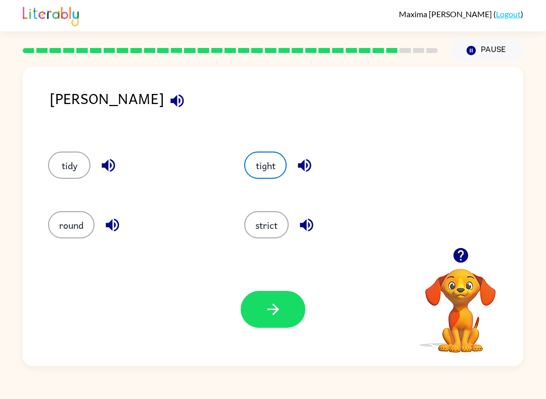
click at [308, 165] on icon "button" at bounding box center [305, 166] width 18 height 18
click at [308, 165] on icon "button" at bounding box center [304, 165] width 13 height 13
click at [309, 166] on icon "button" at bounding box center [305, 166] width 18 height 18
click at [308, 166] on icon "button" at bounding box center [304, 165] width 13 height 13
click at [307, 169] on icon "button" at bounding box center [304, 165] width 13 height 13
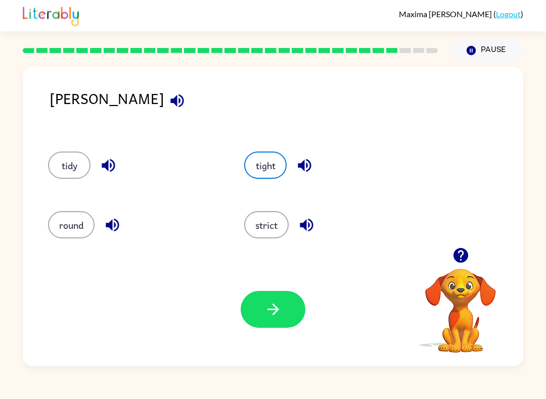
click at [306, 169] on icon "button" at bounding box center [305, 166] width 18 height 18
click at [314, 157] on button "button" at bounding box center [305, 166] width 26 height 26
click at [314, 157] on div "tight" at bounding box center [330, 165] width 173 height 27
click at [307, 159] on icon "button" at bounding box center [305, 166] width 18 height 18
click at [306, 159] on icon "button" at bounding box center [305, 166] width 18 height 18
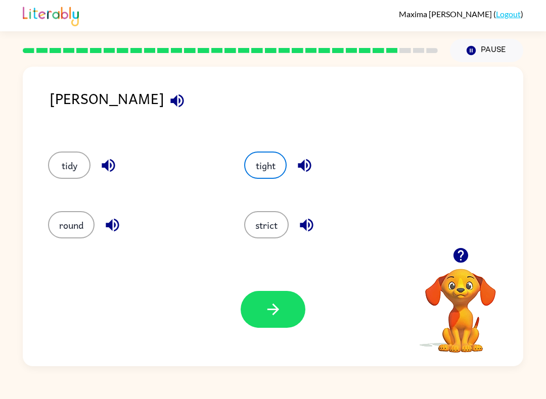
click at [313, 172] on icon "button" at bounding box center [305, 166] width 18 height 18
click at [309, 171] on icon "button" at bounding box center [304, 165] width 13 height 13
click at [303, 167] on icon "button" at bounding box center [304, 165] width 13 height 13
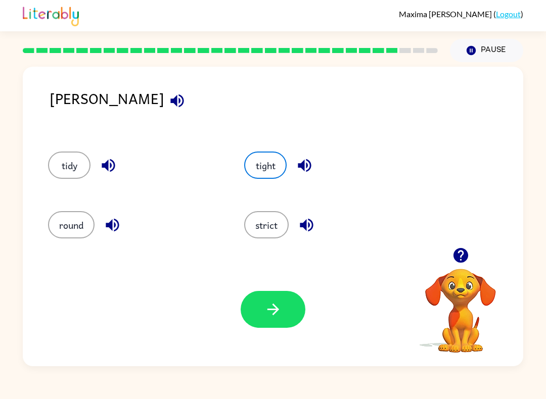
click at [303, 167] on icon "button" at bounding box center [304, 165] width 13 height 13
click at [283, 164] on button "tight" at bounding box center [265, 165] width 42 height 27
click at [285, 172] on button "tight" at bounding box center [265, 165] width 42 height 27
click at [81, 99] on div "[PERSON_NAME]" at bounding box center [286, 109] width 473 height 44
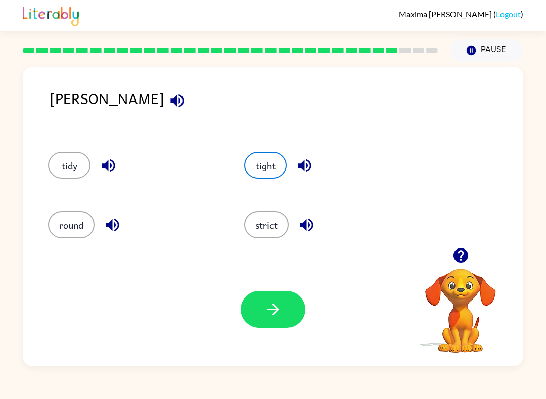
click at [118, 110] on div "[PERSON_NAME]" at bounding box center [286, 109] width 473 height 44
click at [168, 98] on icon "button" at bounding box center [177, 101] width 18 height 18
click at [105, 160] on icon "button" at bounding box center [109, 166] width 18 height 18
click at [93, 228] on button "round" at bounding box center [71, 224] width 46 height 27
click at [118, 207] on div "round" at bounding box center [127, 222] width 196 height 60
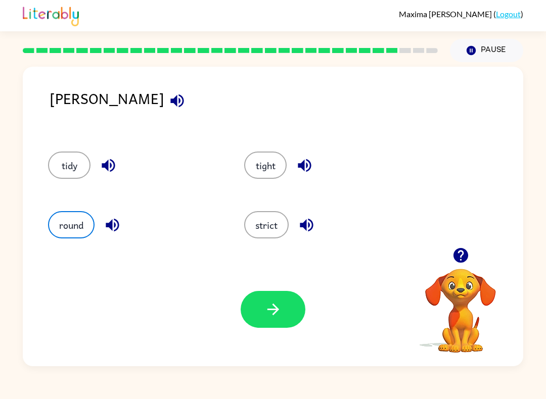
click at [110, 217] on icon "button" at bounding box center [113, 225] width 18 height 18
click at [304, 224] on icon "button" at bounding box center [306, 225] width 13 height 13
click at [265, 220] on button "strict" at bounding box center [266, 224] width 44 height 27
click at [270, 328] on button "button" at bounding box center [273, 309] width 65 height 37
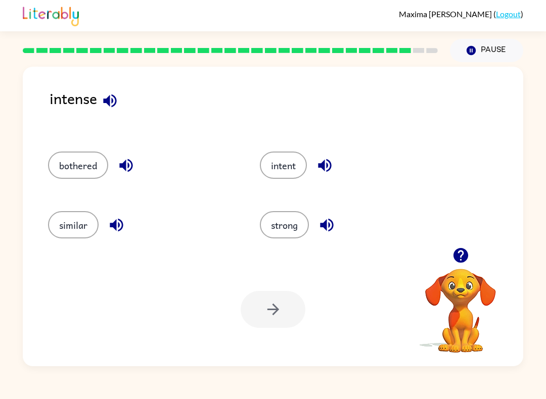
click at [114, 97] on icon "button" at bounding box center [109, 100] width 13 height 13
click at [123, 168] on icon "button" at bounding box center [125, 165] width 13 height 13
click at [110, 217] on icon "button" at bounding box center [117, 225] width 18 height 18
click at [351, 228] on div "strong" at bounding box center [354, 224] width 188 height 27
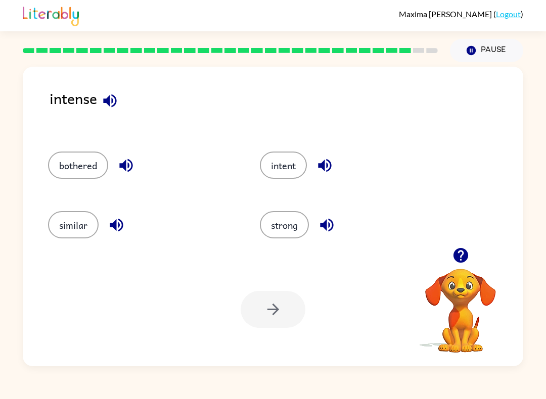
click at [326, 222] on icon "button" at bounding box center [326, 225] width 13 height 13
click at [333, 166] on icon "button" at bounding box center [325, 166] width 18 height 18
click at [111, 98] on icon "button" at bounding box center [110, 101] width 18 height 18
click at [291, 172] on button "intent" at bounding box center [283, 165] width 47 height 27
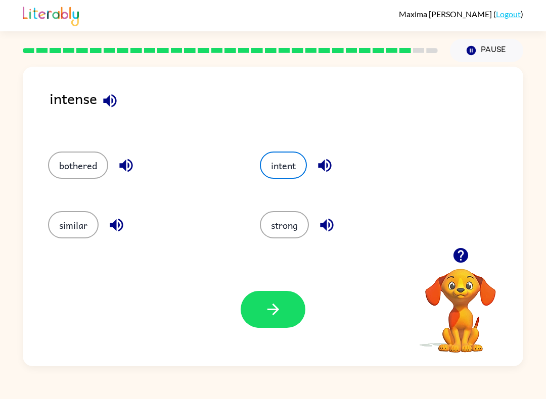
click at [282, 318] on button "button" at bounding box center [273, 309] width 65 height 37
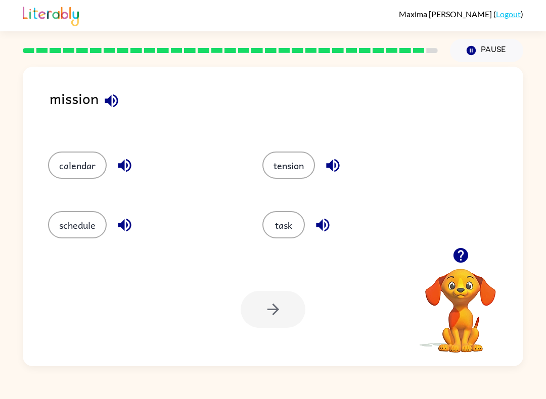
click at [109, 106] on icon "button" at bounding box center [112, 101] width 18 height 18
click at [115, 228] on button "button" at bounding box center [125, 225] width 26 height 26
click at [126, 162] on icon "button" at bounding box center [125, 166] width 18 height 18
click at [331, 166] on icon "button" at bounding box center [332, 165] width 13 height 13
click at [321, 232] on icon "button" at bounding box center [323, 225] width 18 height 18
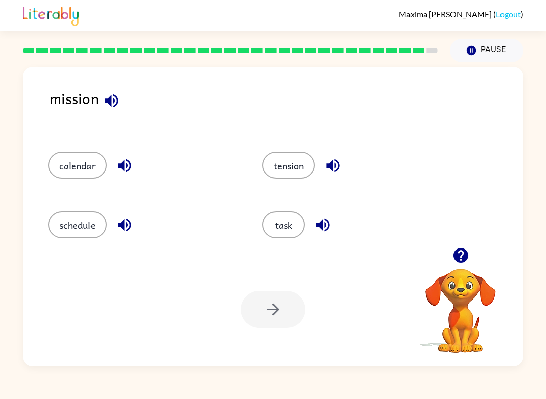
click at [288, 175] on button "tension" at bounding box center [288, 165] width 53 height 27
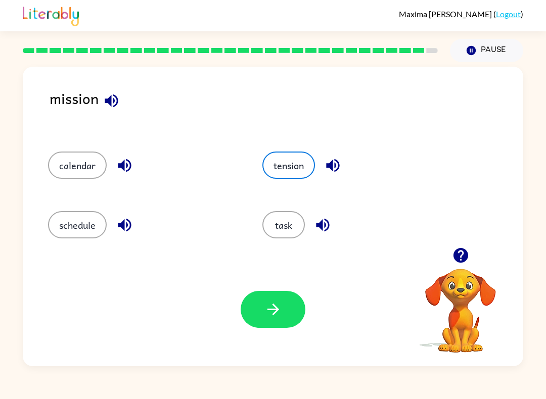
click at [272, 308] on icon "button" at bounding box center [273, 310] width 18 height 18
